Goal: Task Accomplishment & Management: Manage account settings

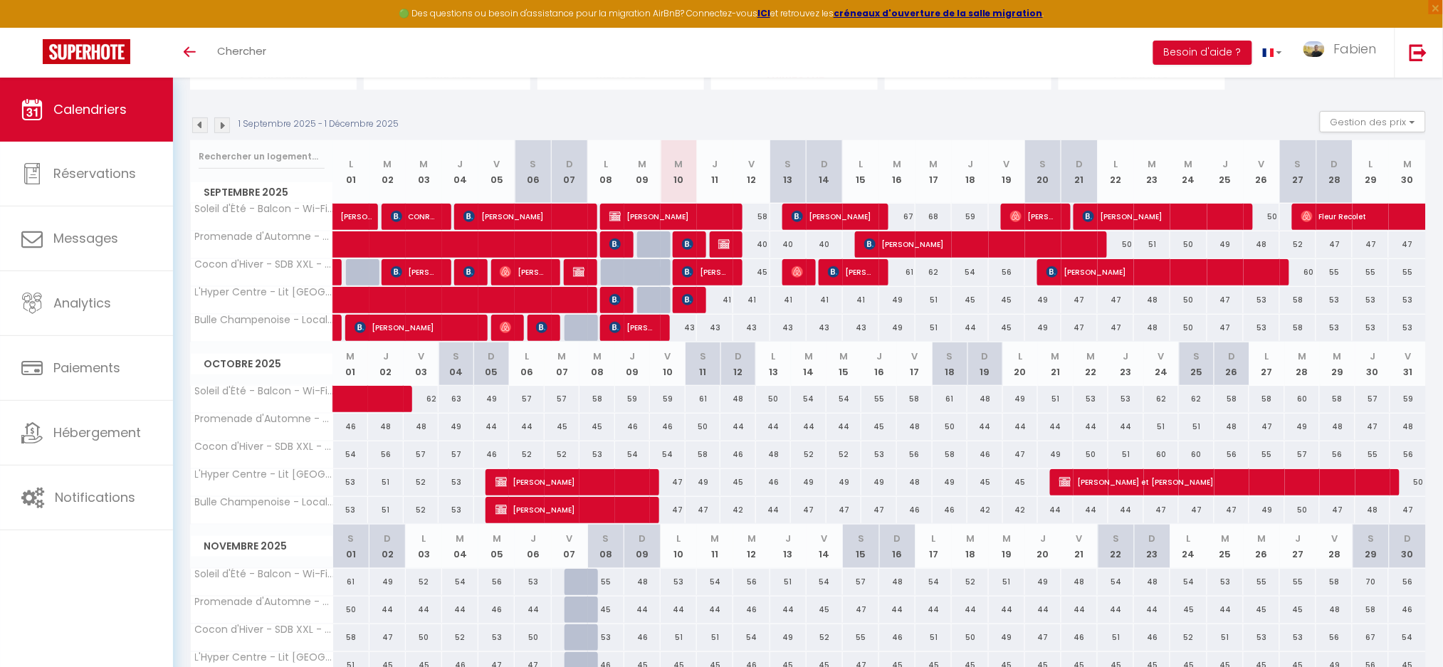
scroll to position [30, 0]
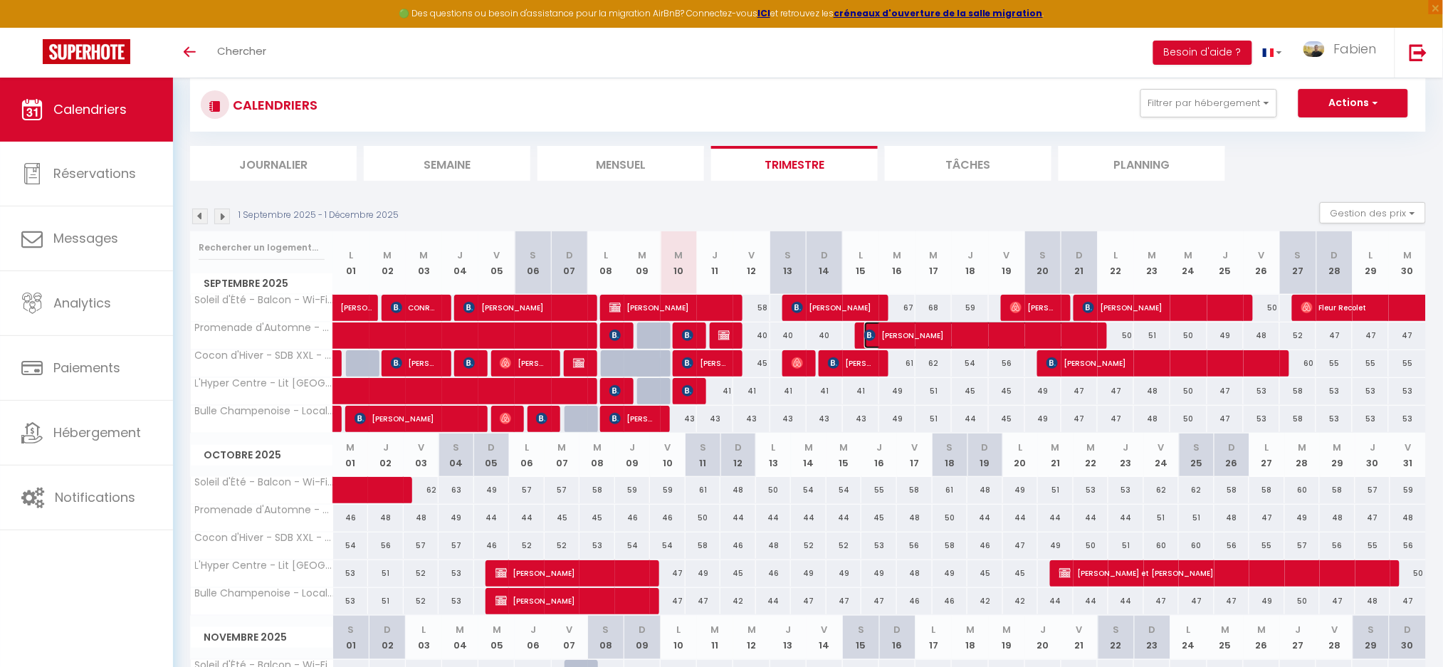
click at [891, 332] on span "[PERSON_NAME]" at bounding box center [979, 335] width 230 height 27
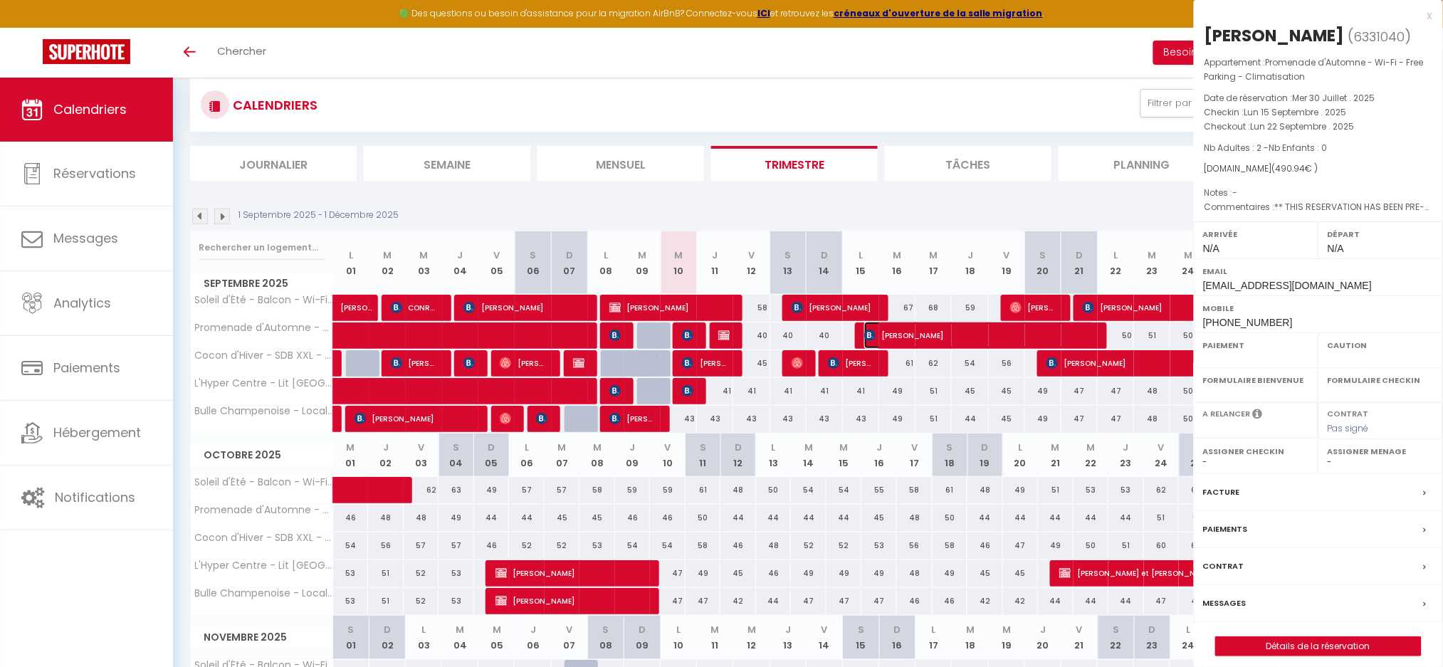
select select "OK"
select select "KO"
select select "0"
select select "1"
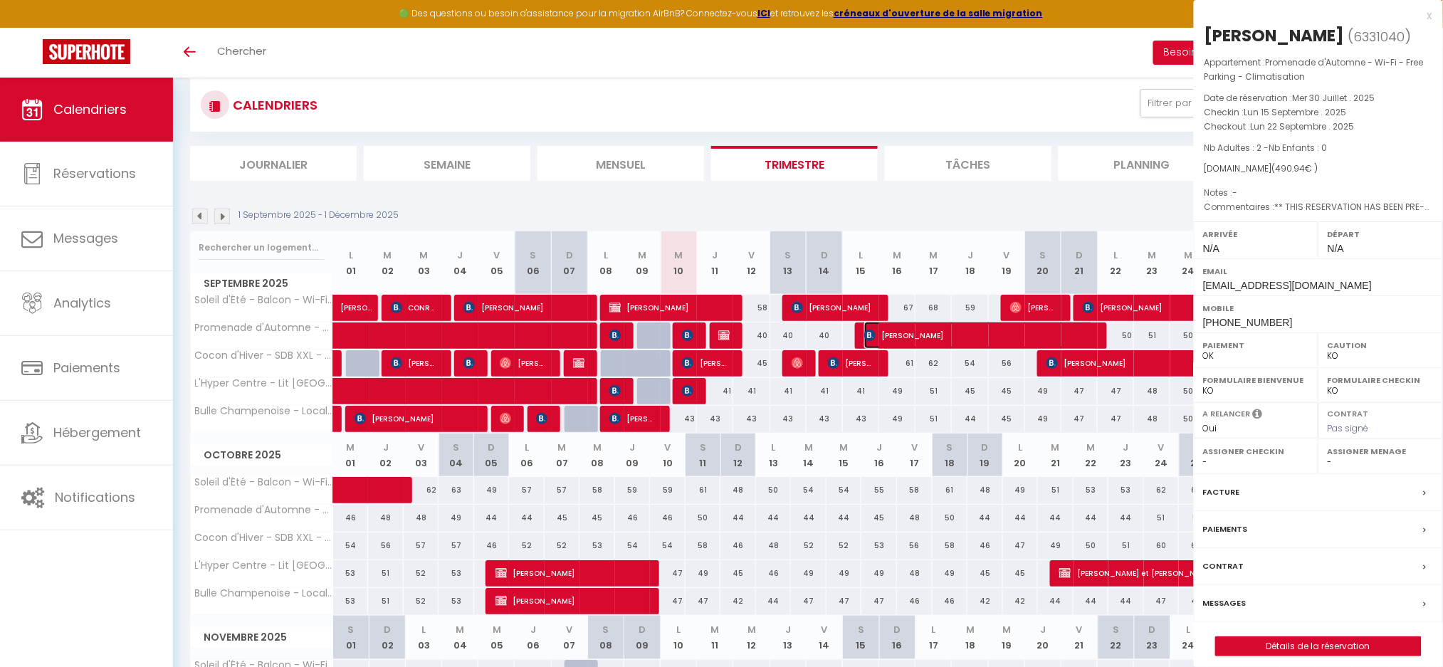
select select
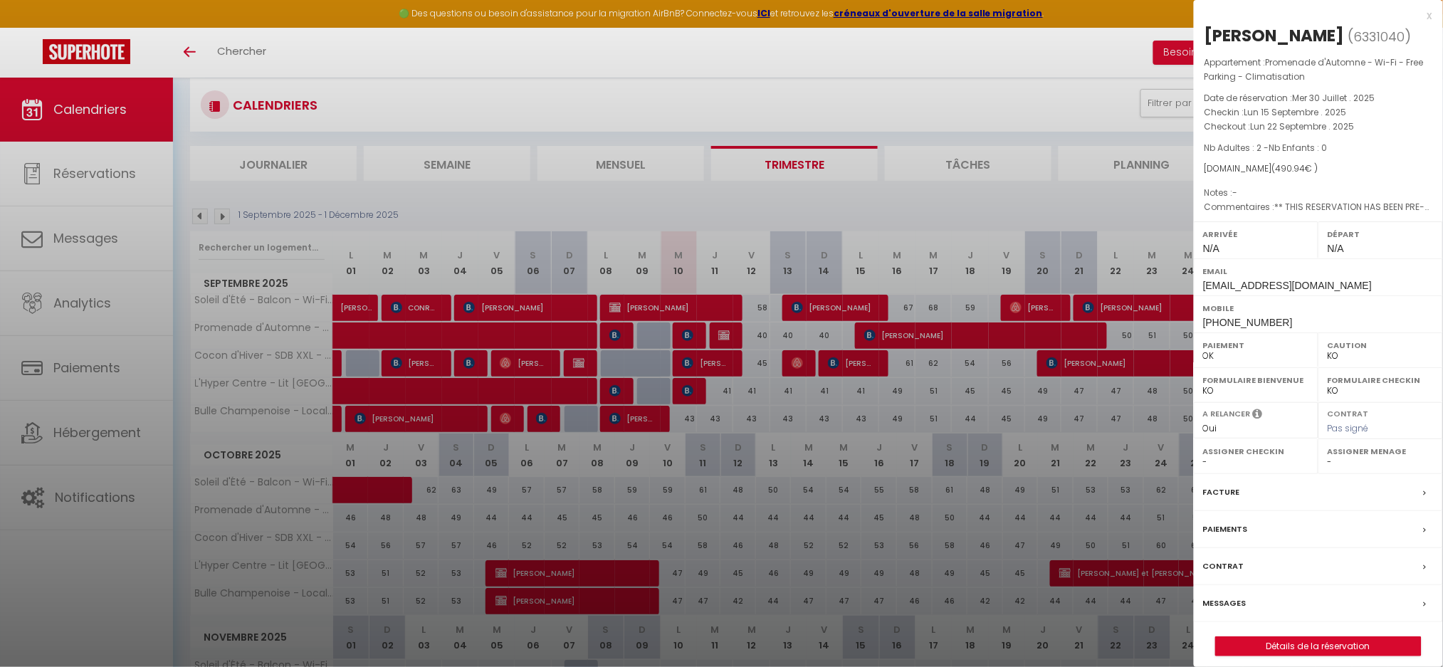
click at [1430, 21] on div "x" at bounding box center [1313, 15] width 239 height 17
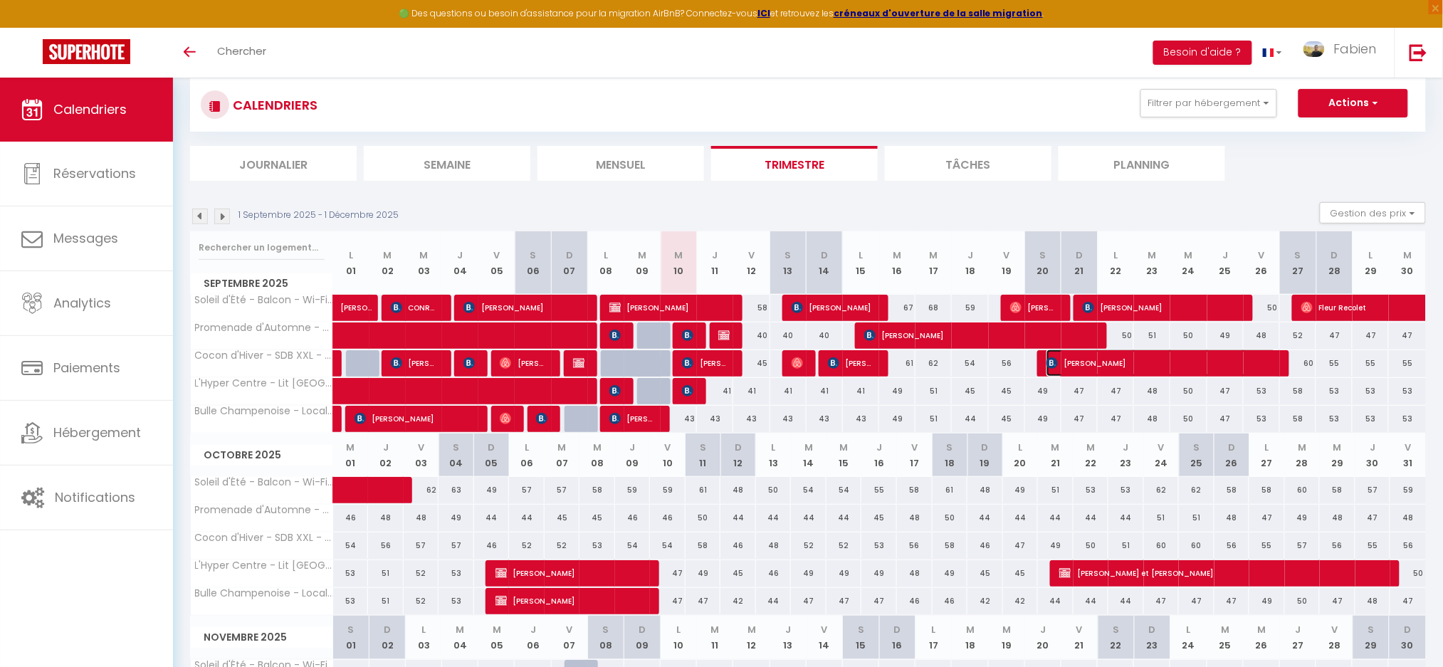
click at [1076, 370] on span "[PERSON_NAME]" at bounding box center [1162, 363] width 230 height 27
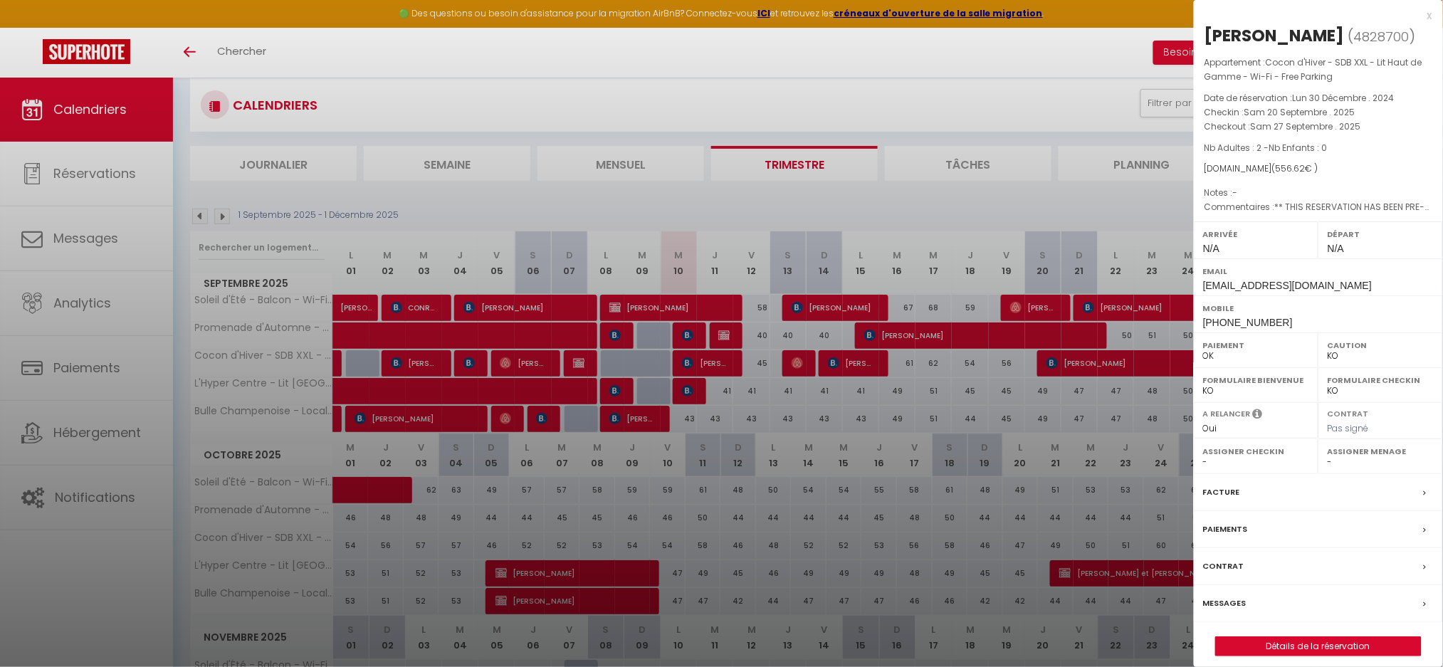
click at [1429, 10] on div "x" at bounding box center [1313, 15] width 239 height 17
